Goal: Navigation & Orientation: Find specific page/section

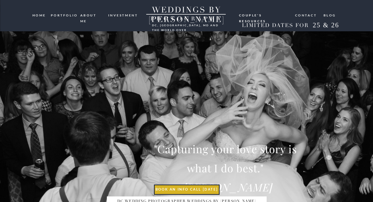
scroll to position [1, 0]
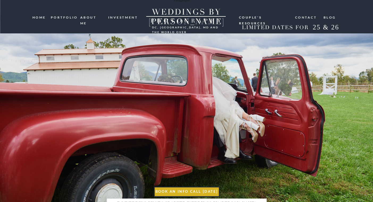
click at [71, 17] on nav "portfolio" at bounding box center [63, 17] width 25 height 5
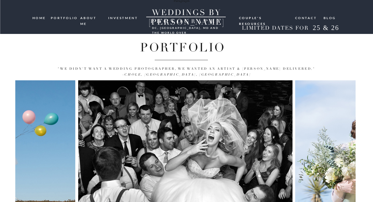
scroll to position [54, 0]
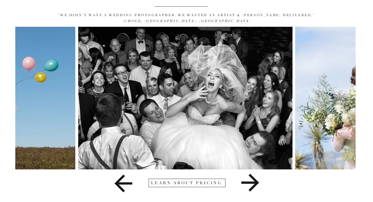
click at [251, 184] on icon at bounding box center [250, 183] width 18 height 18
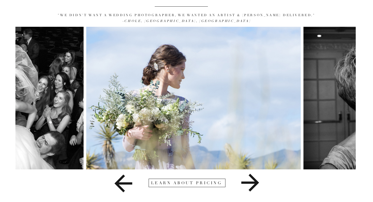
click at [251, 184] on icon at bounding box center [250, 183] width 18 height 18
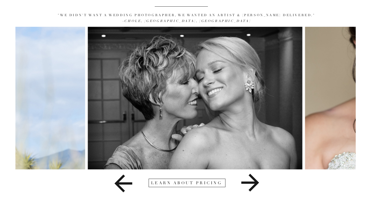
click at [251, 184] on icon at bounding box center [250, 183] width 18 height 18
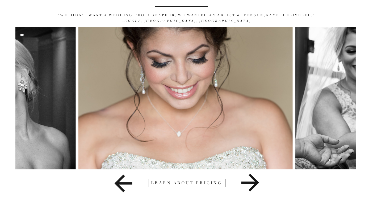
click at [251, 184] on icon at bounding box center [250, 183] width 18 height 18
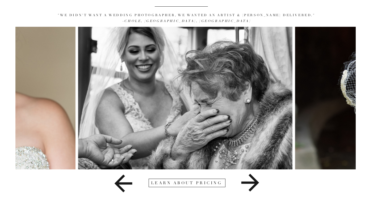
click at [251, 184] on icon at bounding box center [250, 183] width 18 height 18
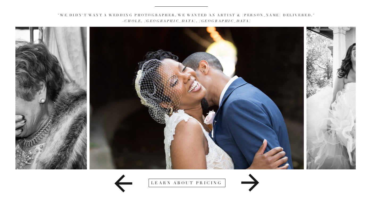
click at [251, 184] on icon at bounding box center [250, 183] width 18 height 18
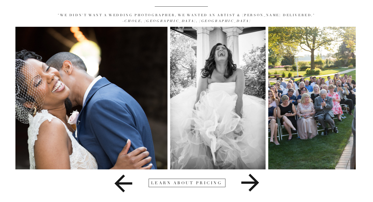
click at [251, 184] on icon at bounding box center [250, 183] width 18 height 18
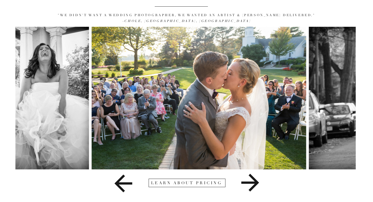
click at [251, 184] on icon at bounding box center [250, 183] width 18 height 18
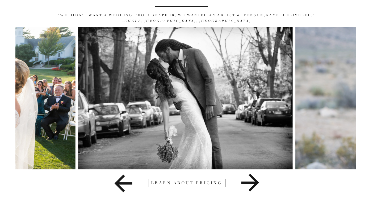
click at [202, 186] on div at bounding box center [186, 183] width 77 height 8
